Goal: Find specific page/section: Find specific page/section

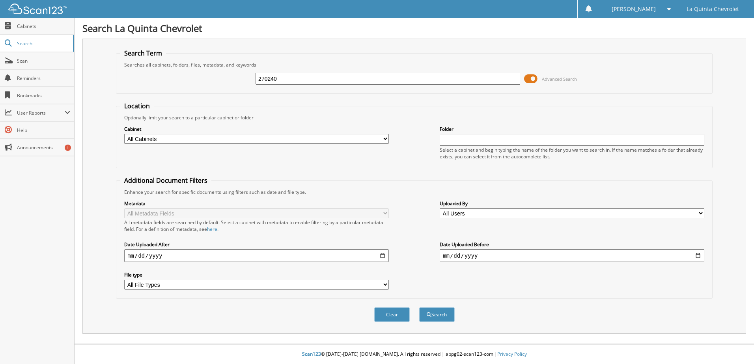
type input "270240"
click at [419, 307] on button "Search" at bounding box center [436, 314] width 35 height 15
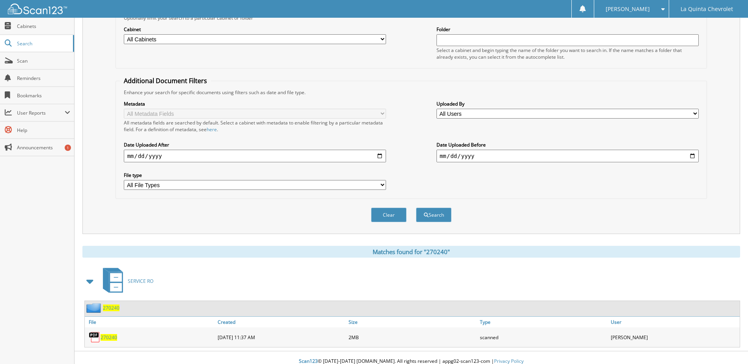
scroll to position [107, 0]
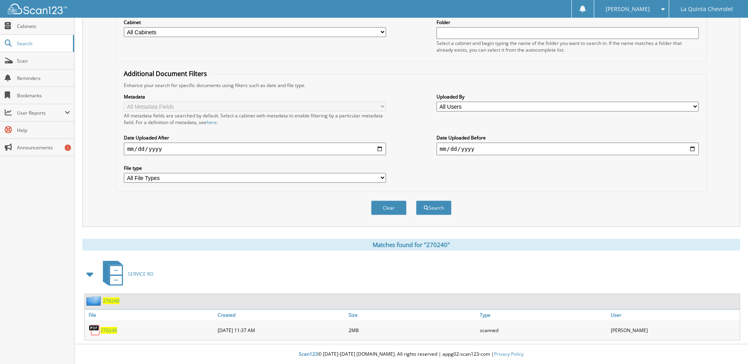
click at [106, 329] on span "270240" at bounding box center [108, 330] width 17 height 7
